Goal: Register for event/course

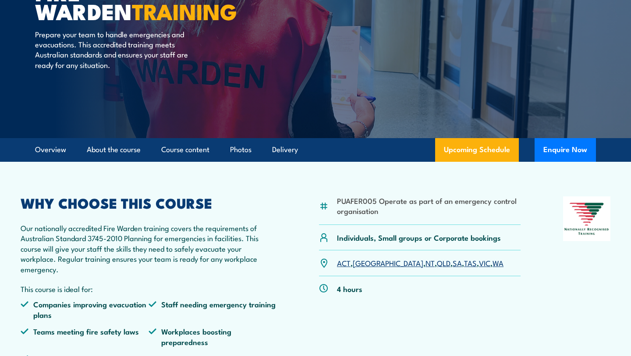
scroll to position [113, 0]
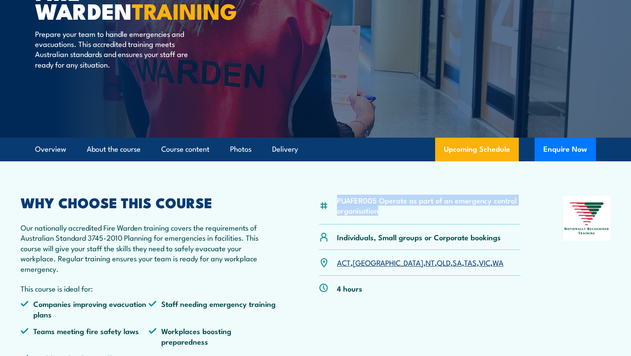
drag, startPoint x: 398, startPoint y: 215, endPoint x: 330, endPoint y: 199, distance: 69.2
click at [330, 199] on div "PUAFER005 Operate as part of an emergency control organisation" at bounding box center [419, 210] width 201 height 28
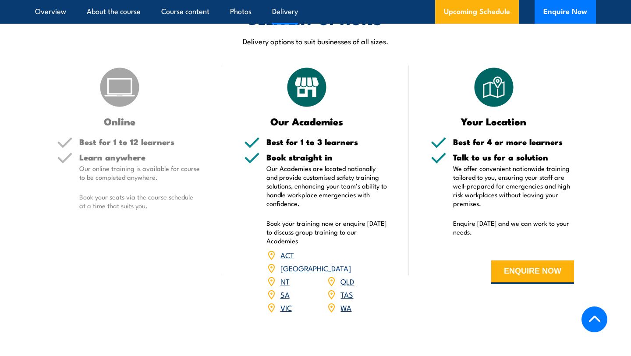
scroll to position [1278, 0]
click at [167, 146] on h5 "Best for 1 to 12 learners" at bounding box center [139, 142] width 121 height 8
click at [124, 104] on img at bounding box center [120, 88] width 44 height 44
click at [123, 104] on img at bounding box center [120, 88] width 44 height 44
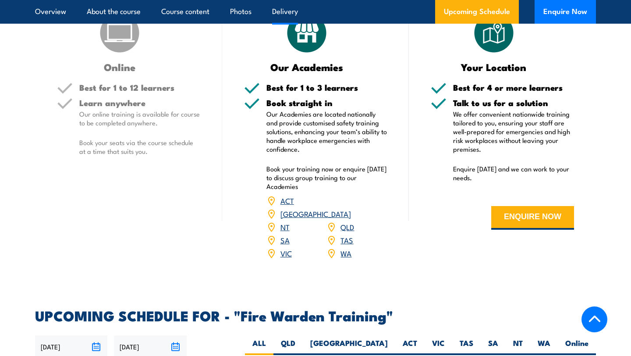
scroll to position [1356, 0]
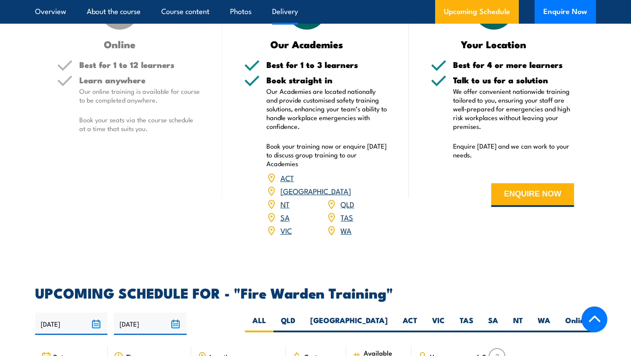
click at [290, 225] on link "VIC" at bounding box center [285, 230] width 11 height 11
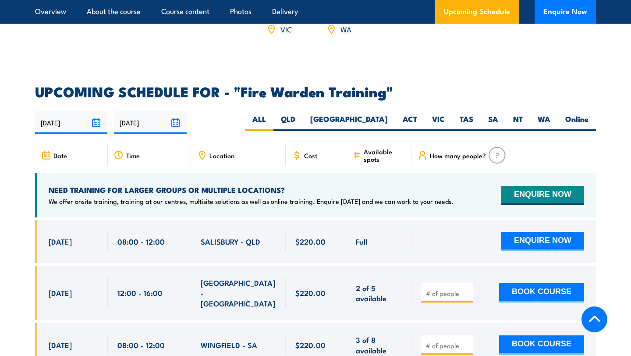
scroll to position [1558, 0]
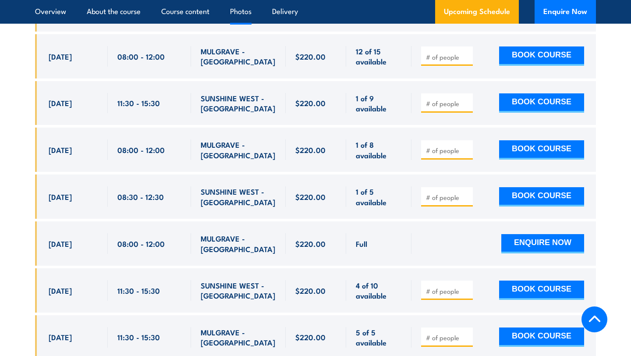
scroll to position [1661, 0]
